Goal: Navigation & Orientation: Find specific page/section

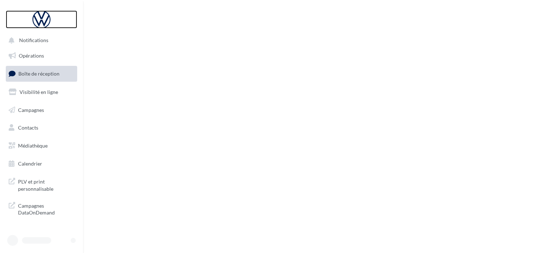
click at [43, 21] on div at bounding box center [42, 19] width 58 height 18
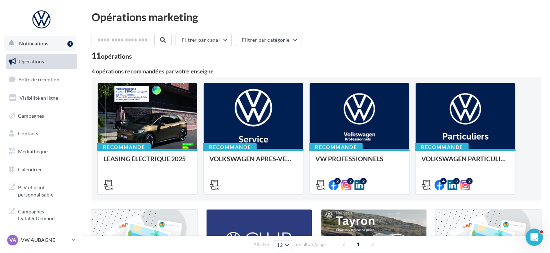
click at [45, 46] on span "Notifications" at bounding box center [33, 43] width 29 height 6
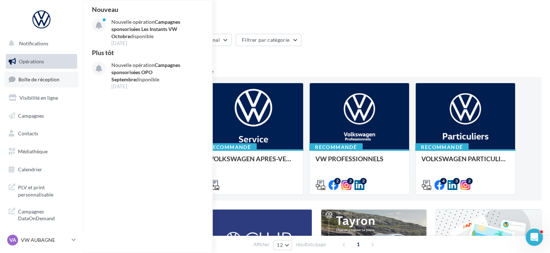
click at [42, 79] on span "Boîte de réception" at bounding box center [38, 79] width 41 height 6
